Goal: Find specific page/section: Find specific page/section

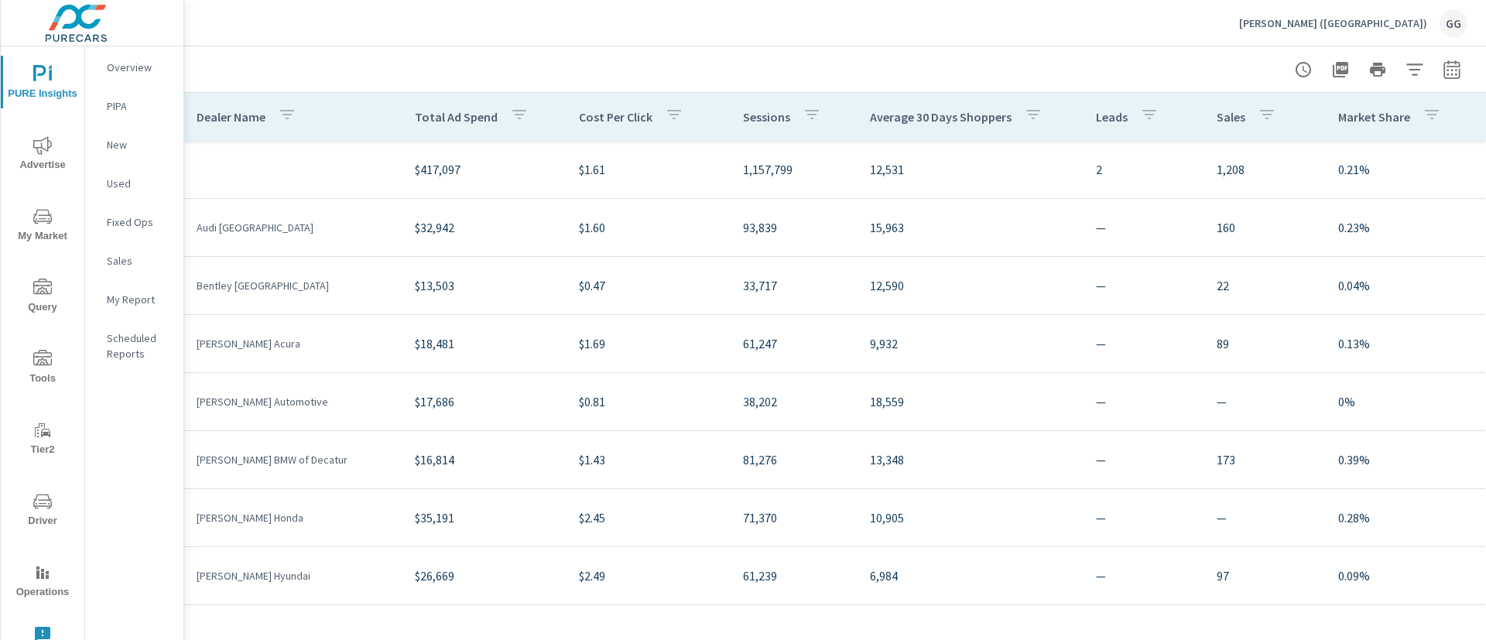
click at [1448, 34] on div "GG" at bounding box center [1454, 23] width 28 height 28
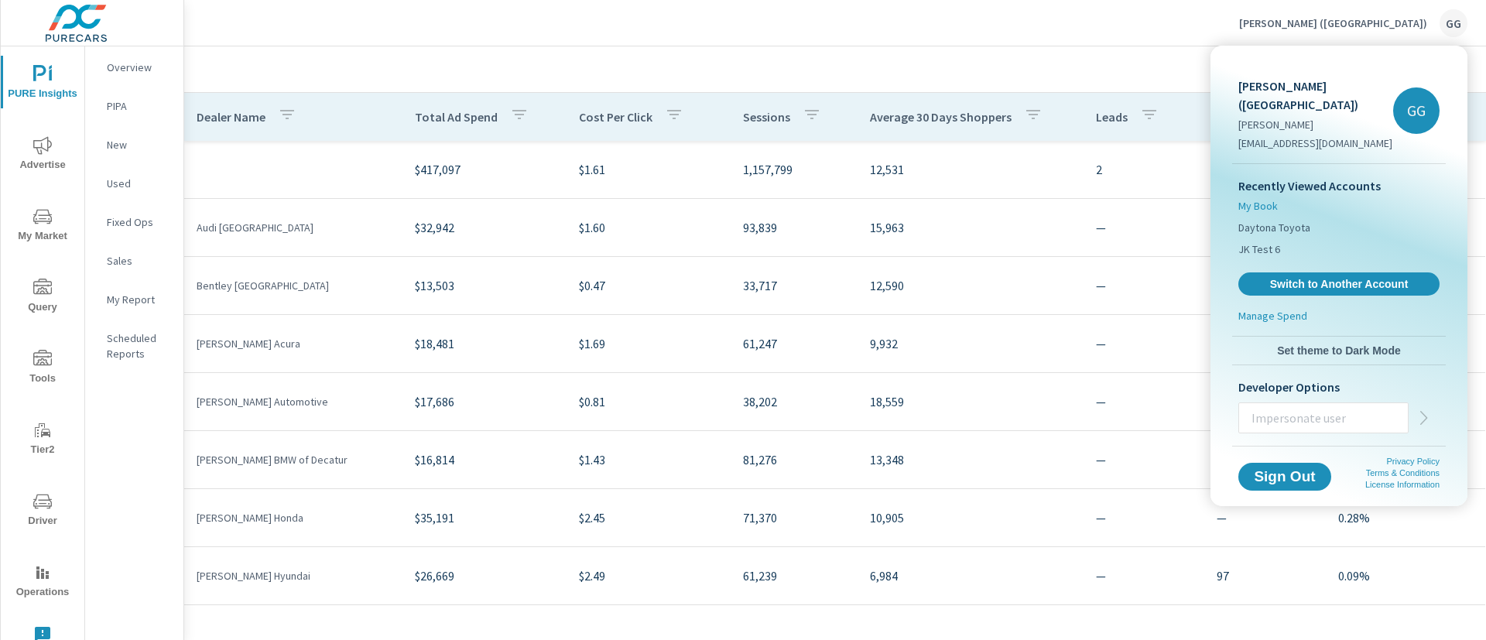
click at [1272, 198] on span "My Book" at bounding box center [1257, 205] width 39 height 15
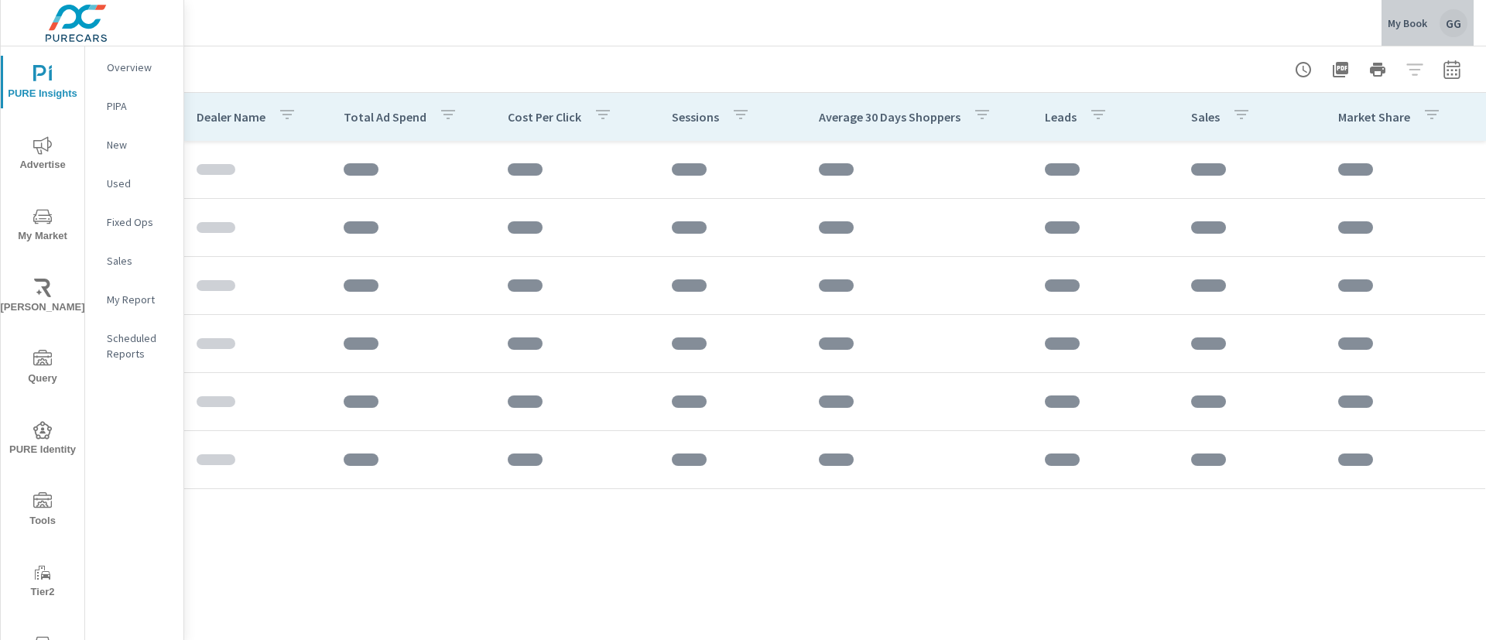
click at [1450, 33] on div "GG" at bounding box center [1454, 23] width 28 height 28
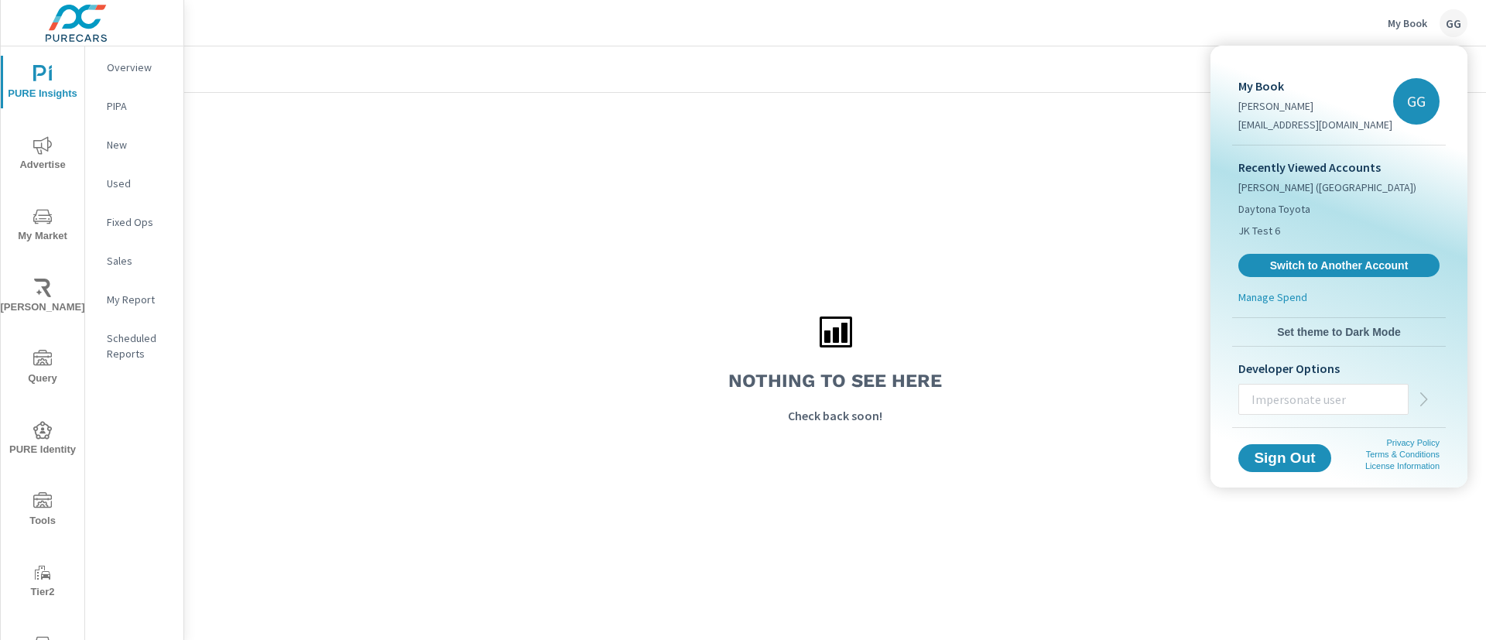
click at [1286, 408] on input "text" at bounding box center [1323, 399] width 169 height 40
type input "taylork@purecars.com"
click at [1423, 403] on icon "button" at bounding box center [1423, 399] width 7 height 14
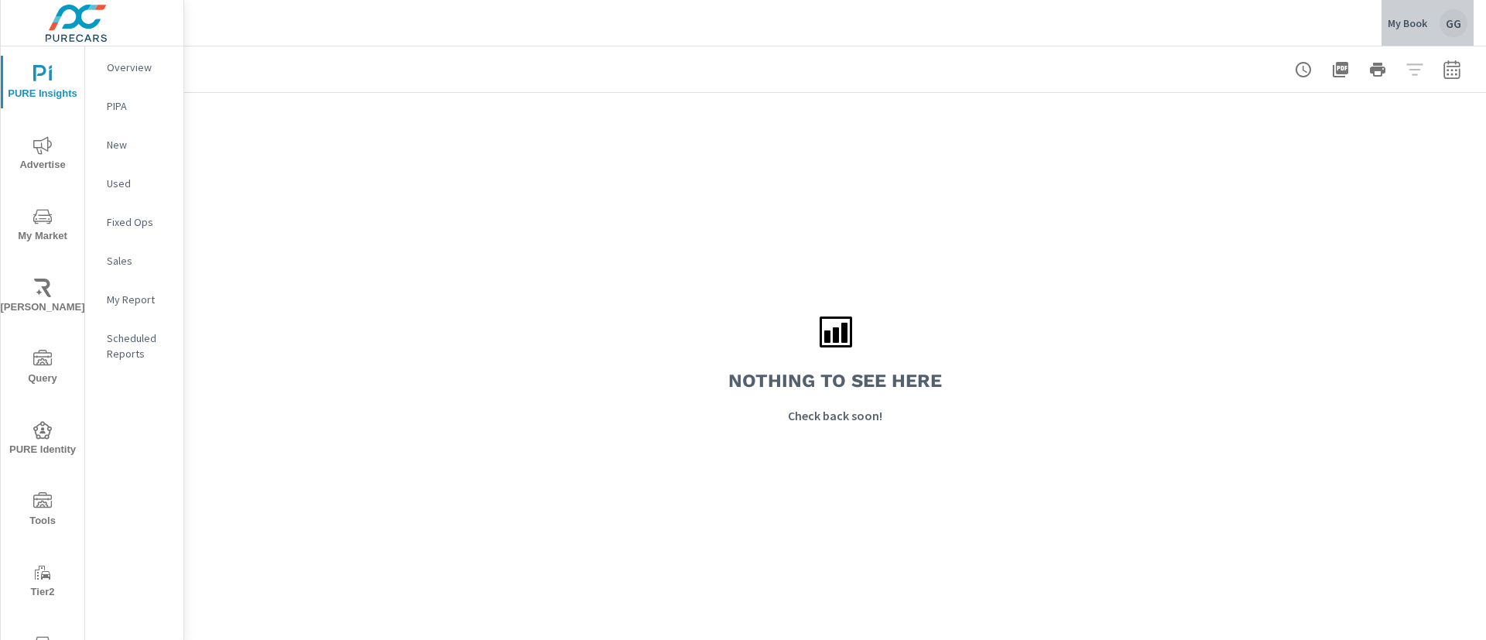
click at [1437, 11] on div "My Book GG" at bounding box center [1428, 23] width 80 height 28
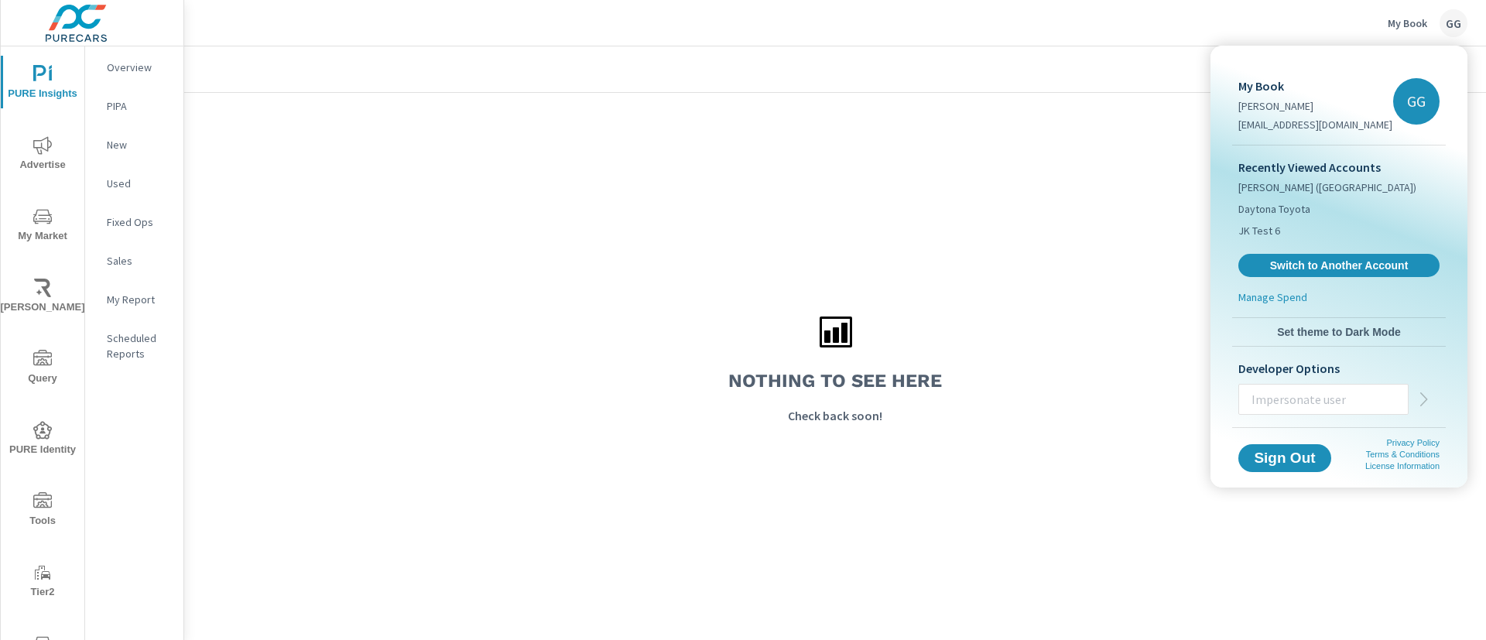
click at [1259, 385] on input "text" at bounding box center [1323, 399] width 169 height 40
type input "[EMAIL_ADDRESS][DOMAIN_NAME]"
click at [1414, 408] on button "button" at bounding box center [1424, 399] width 31 height 31
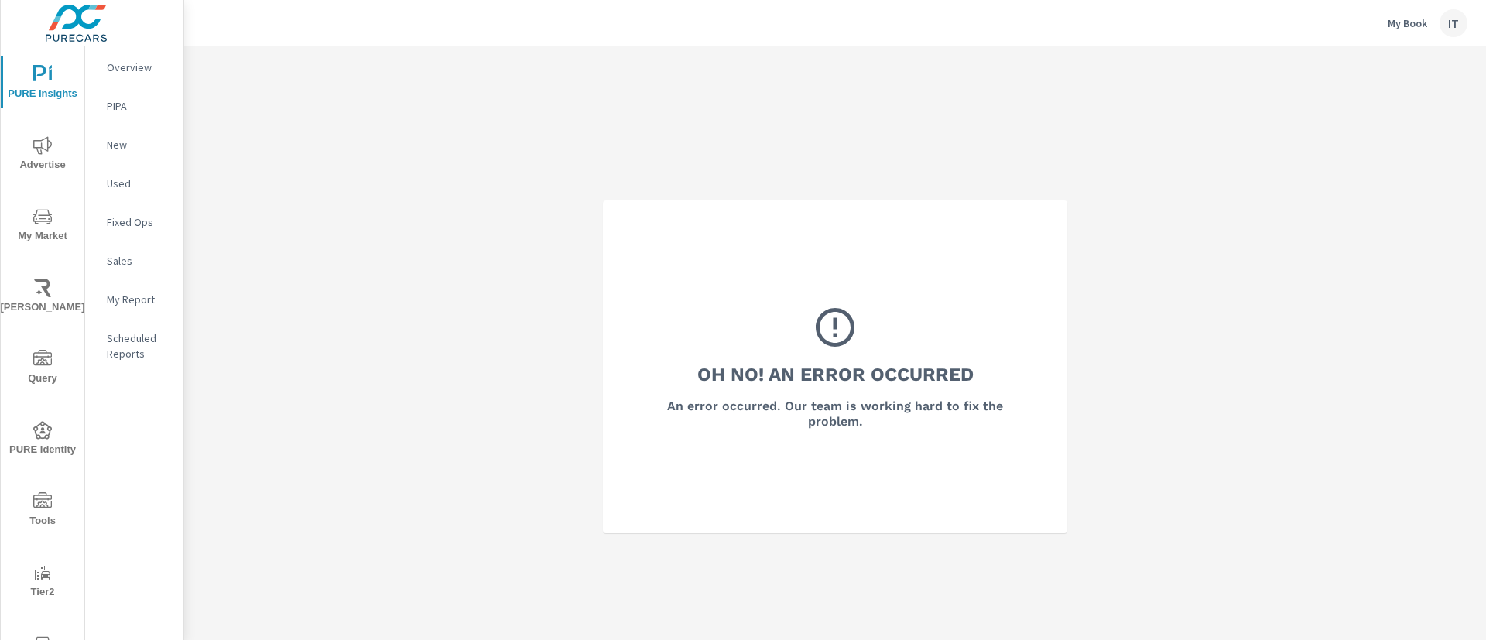
click at [1251, 170] on div "Oh No! An Error Occurred An error occurred. Our team is working hard to fix the…" at bounding box center [835, 366] width 1302 height 640
click at [1176, 276] on div "Oh No! An Error Occurred An error occurred. Our team is working hard to fix the…" at bounding box center [835, 366] width 1302 height 640
click at [1449, 22] on div "IT" at bounding box center [1454, 23] width 28 height 28
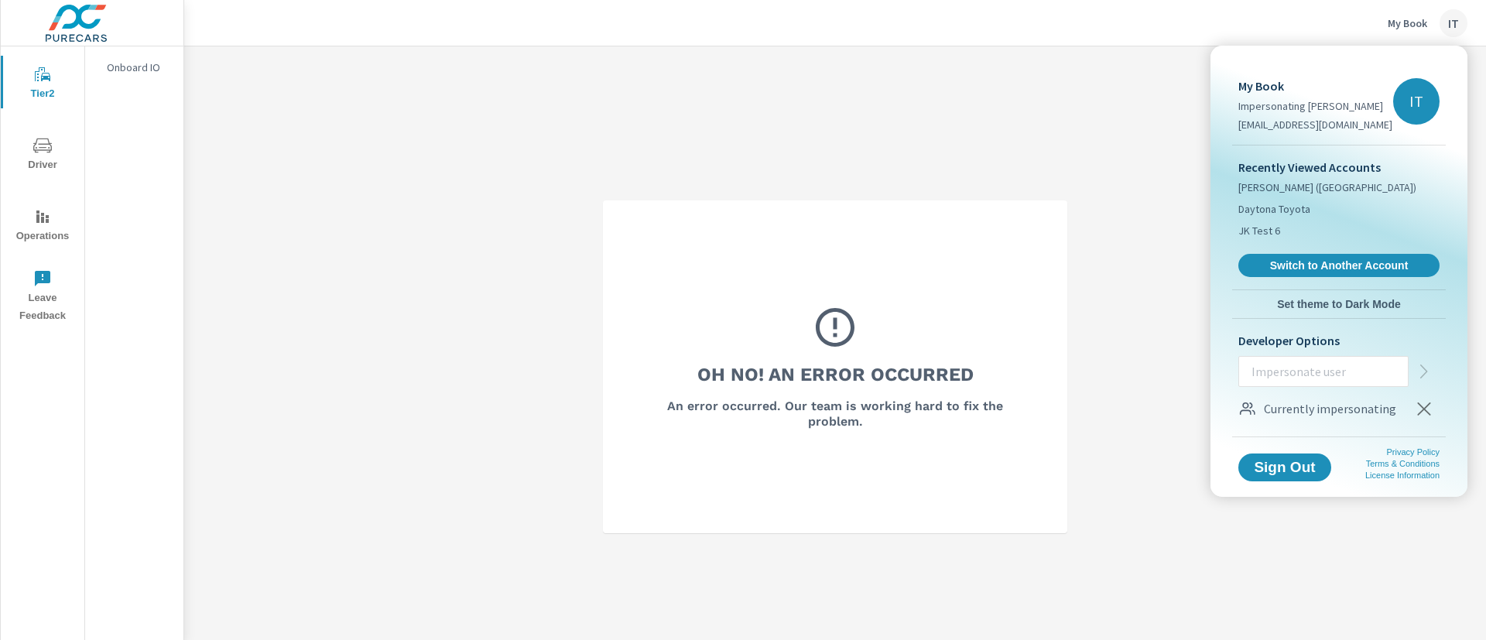
click at [1421, 413] on icon "button" at bounding box center [1424, 408] width 19 height 19
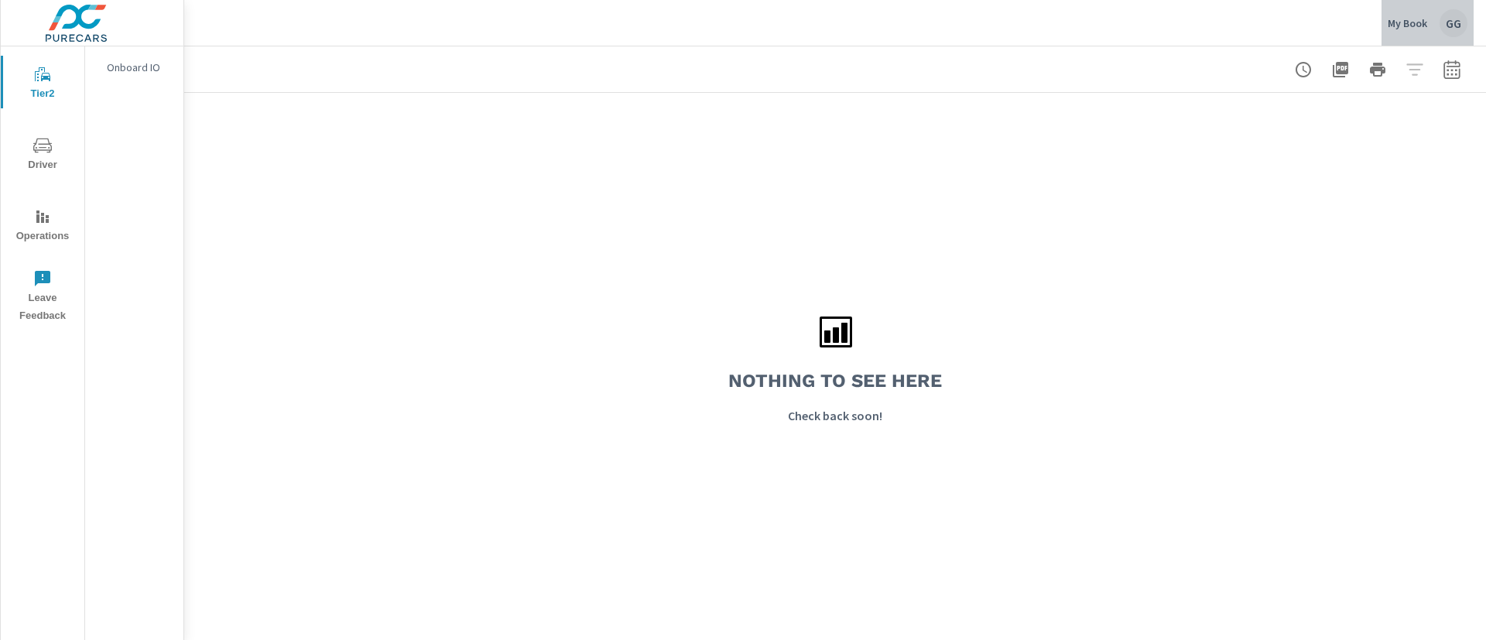
click at [1430, 26] on div "My Book GG" at bounding box center [1428, 23] width 80 height 28
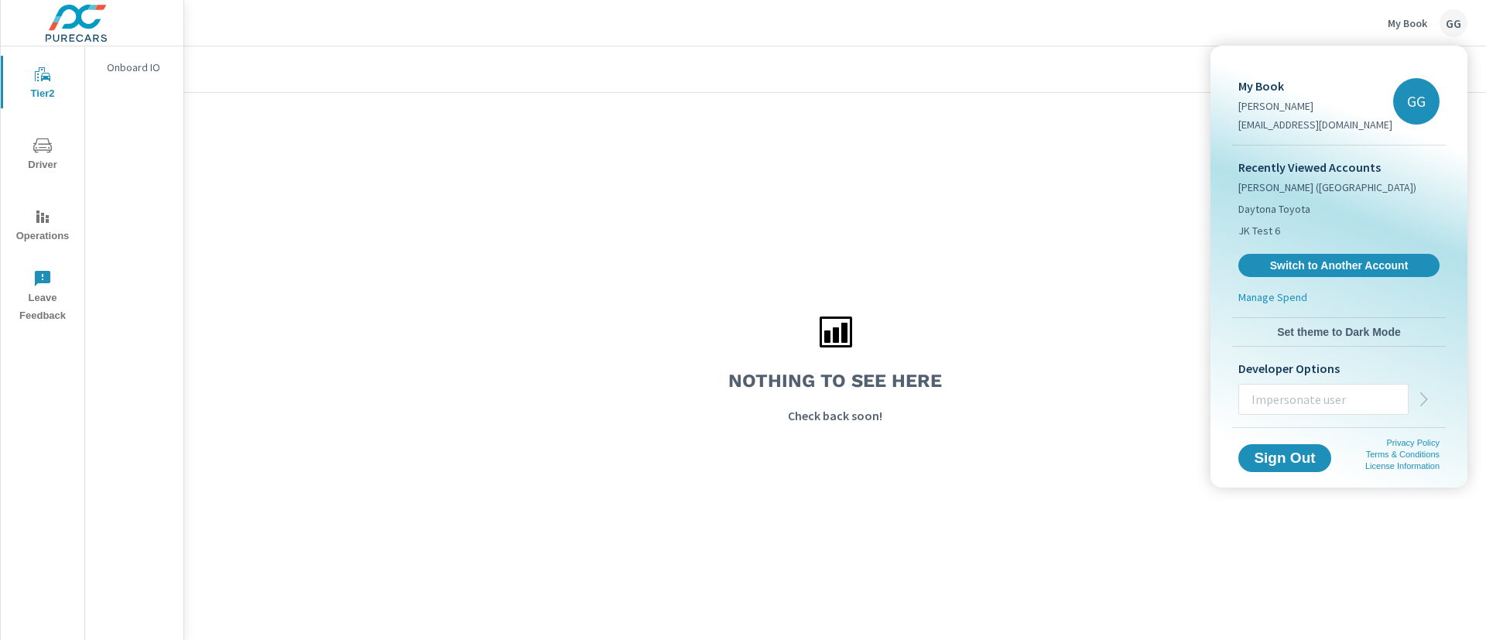
drag, startPoint x: 995, startPoint y: 315, endPoint x: 953, endPoint y: 11, distance: 307.0
click at [991, 313] on div at bounding box center [743, 320] width 1486 height 640
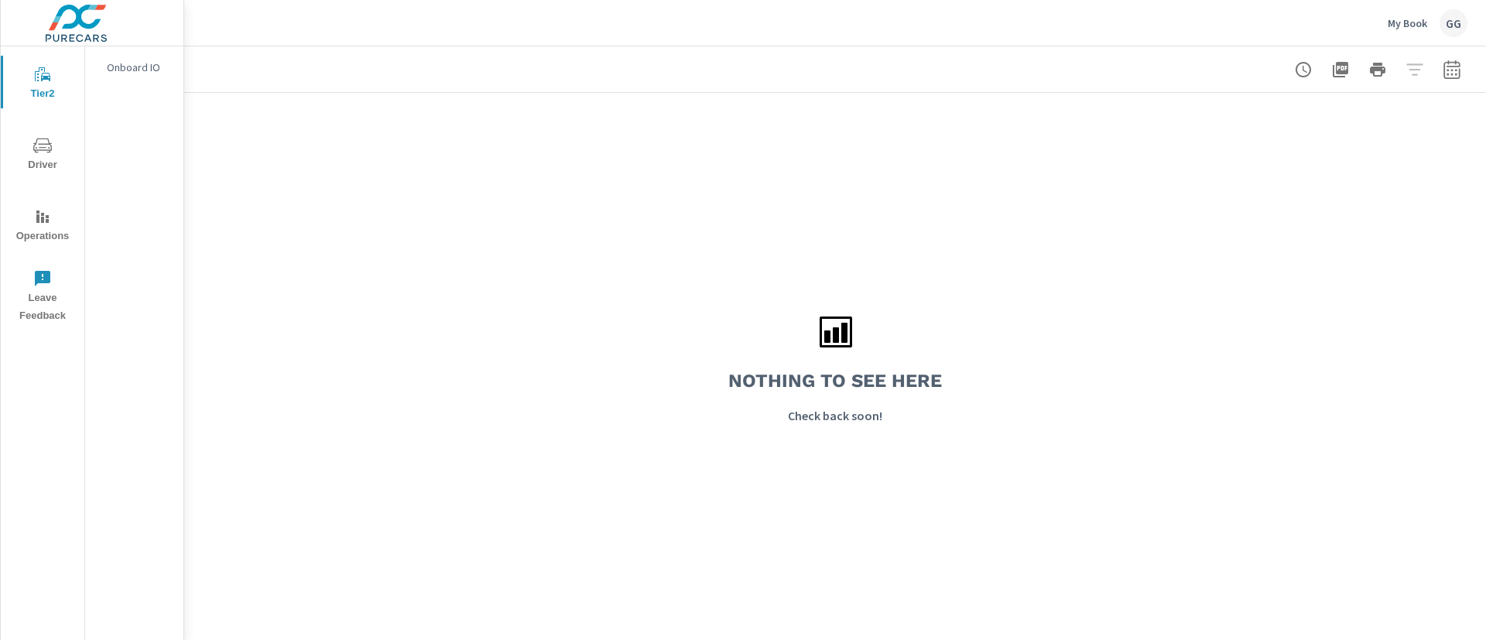
click at [1296, 162] on div "Nothing to see here Check back soon!" at bounding box center [835, 366] width 1302 height 547
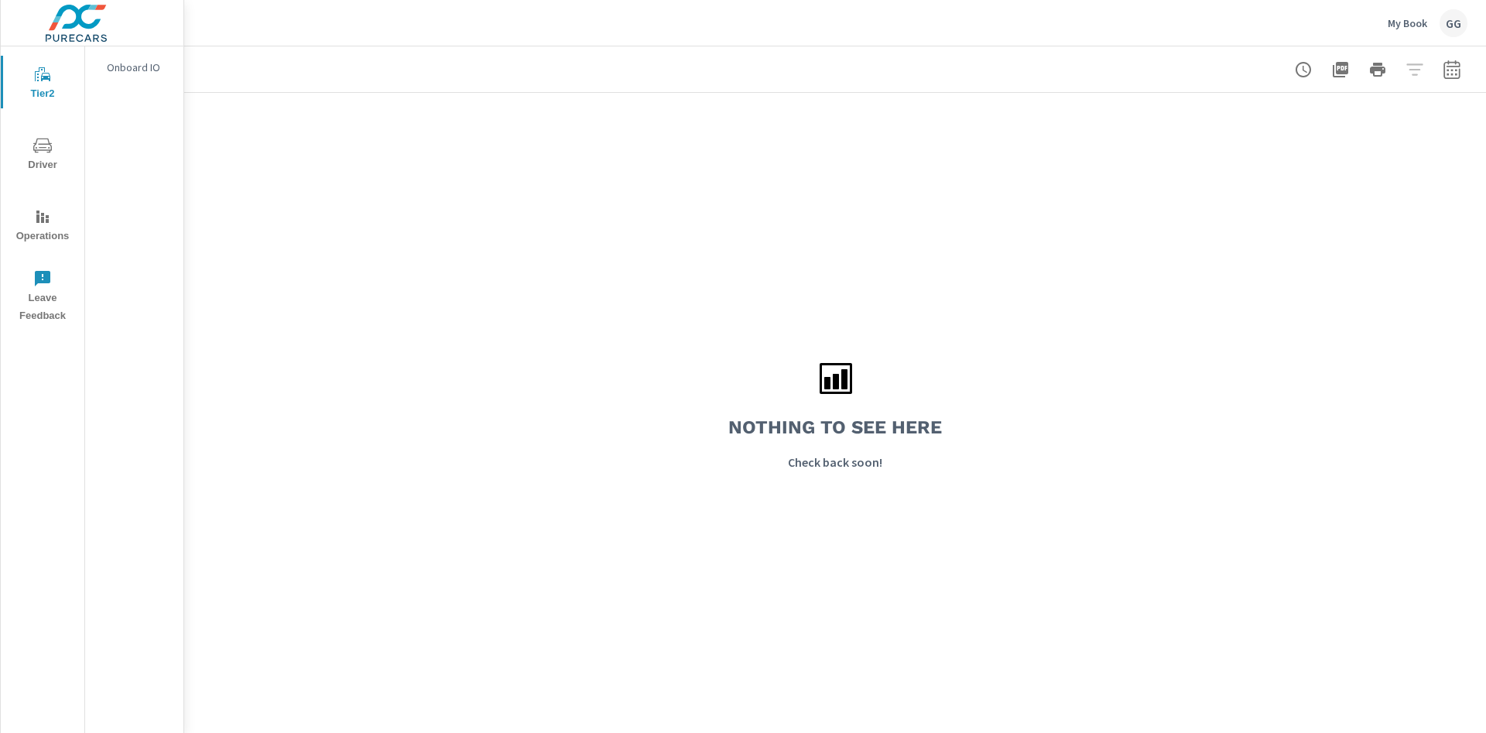
click at [1433, 21] on div "My Book GG" at bounding box center [1428, 23] width 80 height 28
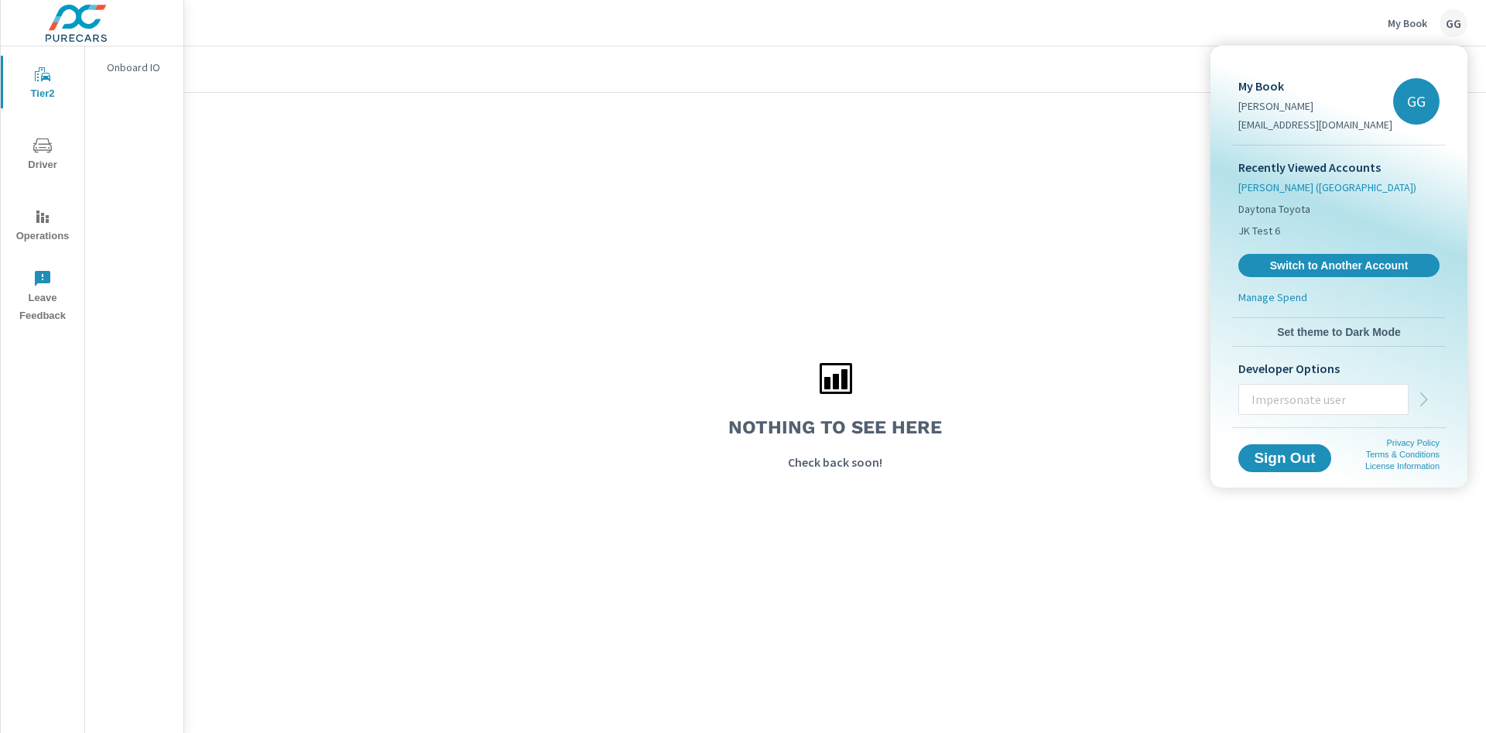
click at [1259, 182] on span "[PERSON_NAME] ([GEOGRAPHIC_DATA])" at bounding box center [1327, 187] width 178 height 15
